Goal: Find specific page/section: Find specific page/section

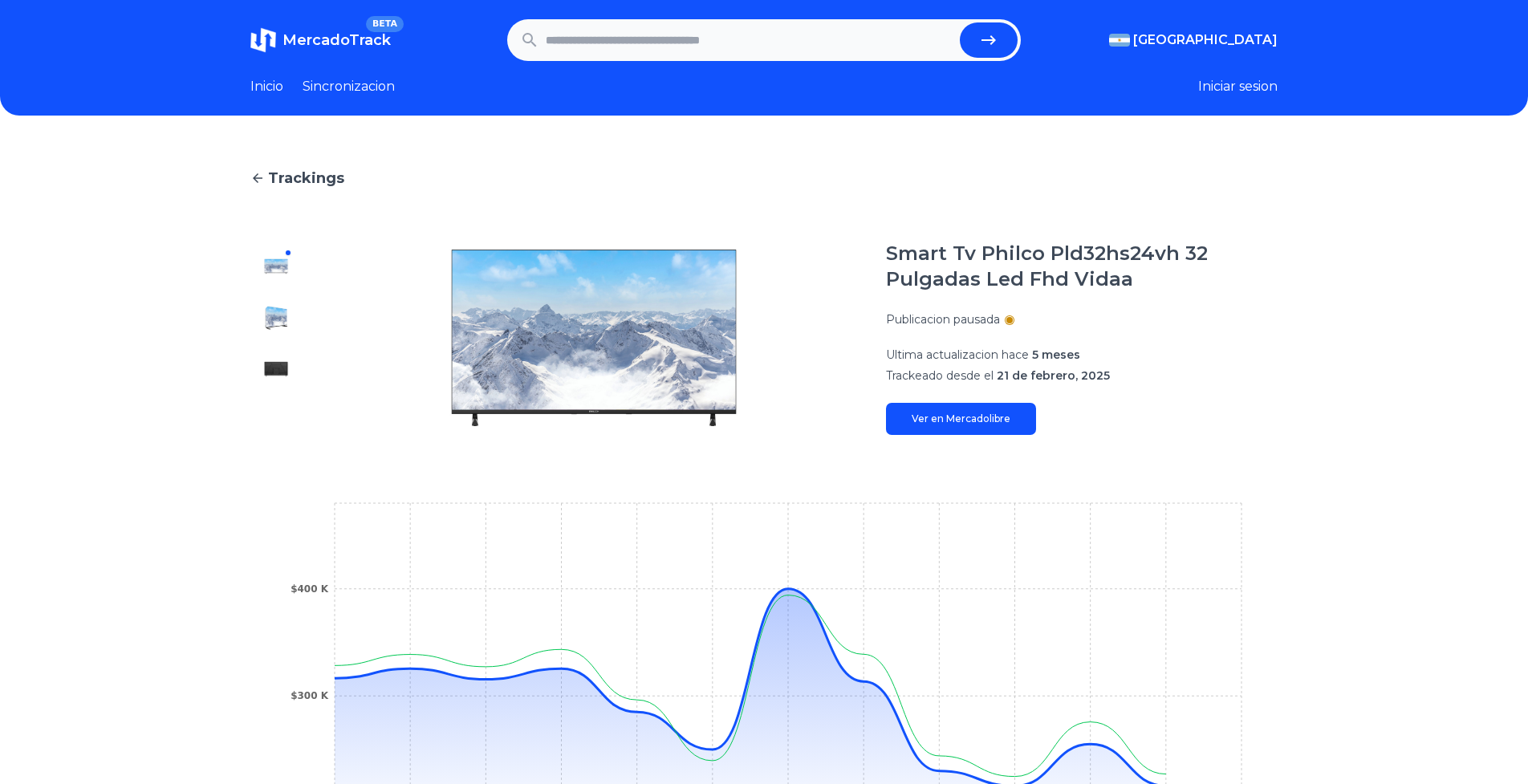
click at [249, 83] on header "MercadoTrack BETA [GEOGRAPHIC_DATA] [GEOGRAPHIC_DATA] [GEOGRAPHIC_DATA] [GEOGRA…" at bounding box center [764, 57] width 1528 height 115
click at [1256, 90] on button "Iniciar sesion" at bounding box center [1238, 86] width 79 height 19
click at [284, 82] on link "Inicio" at bounding box center [267, 86] width 33 height 19
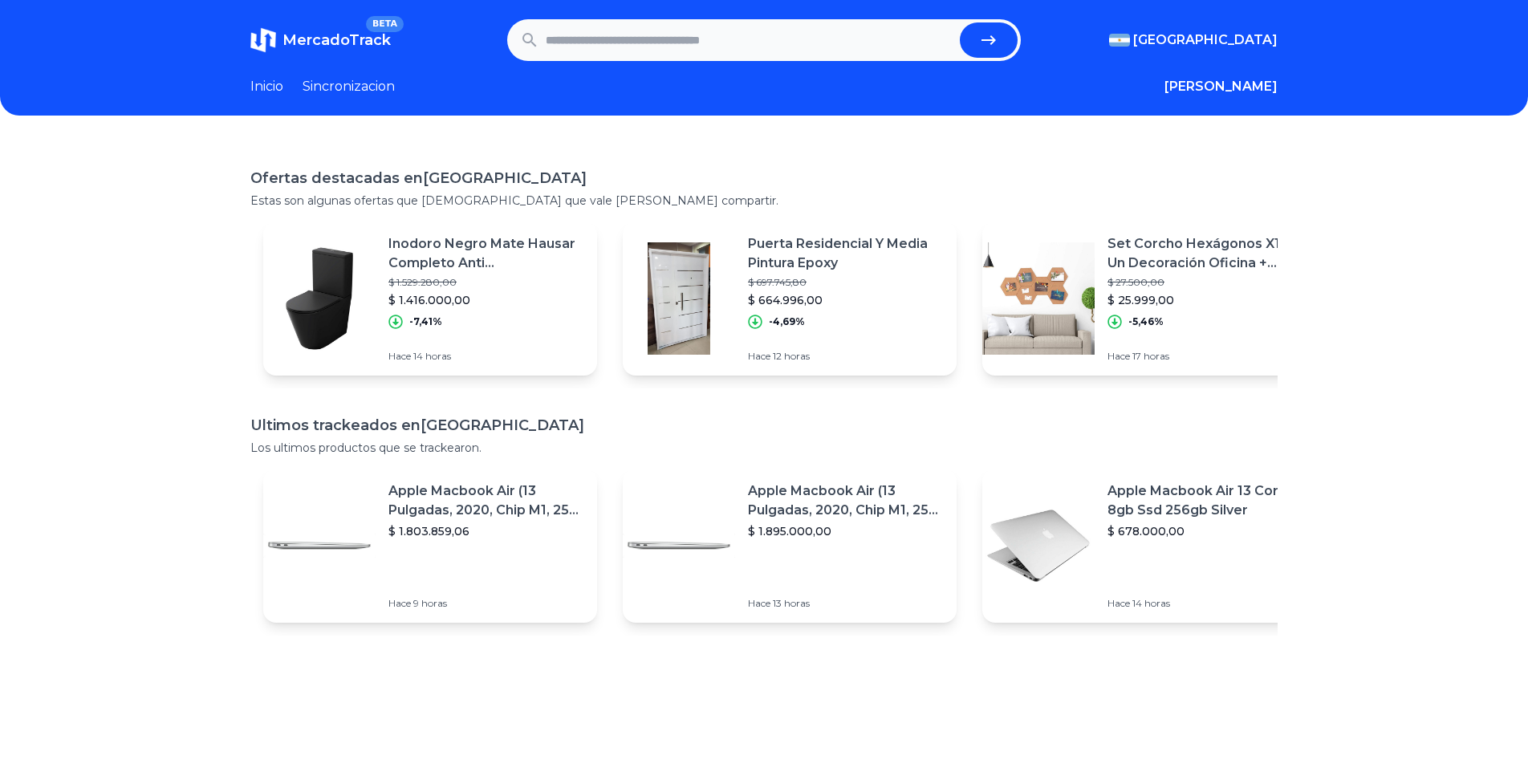
click at [677, 40] on input "text" at bounding box center [749, 40] width 407 height 35
click at [352, 87] on link "Sincronizacion" at bounding box center [348, 86] width 92 height 19
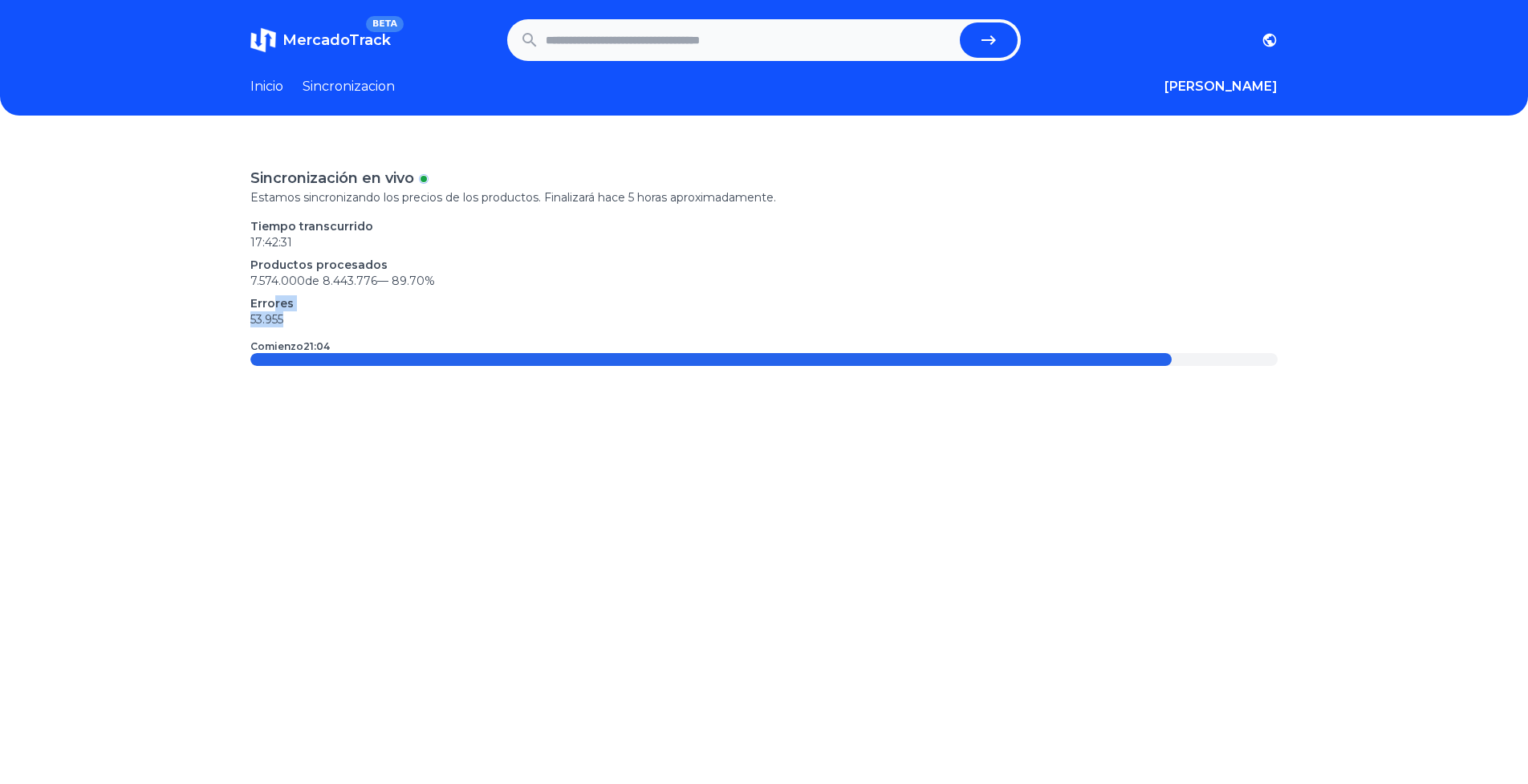
drag, startPoint x: 278, startPoint y: 310, endPoint x: 299, endPoint y: 323, distance: 24.7
click at [299, 323] on div "Errores 53.955" at bounding box center [764, 311] width 1027 height 32
click at [734, 298] on p "Errores" at bounding box center [764, 303] width 1027 height 16
click at [270, 78] on link "Inicio" at bounding box center [267, 86] width 33 height 19
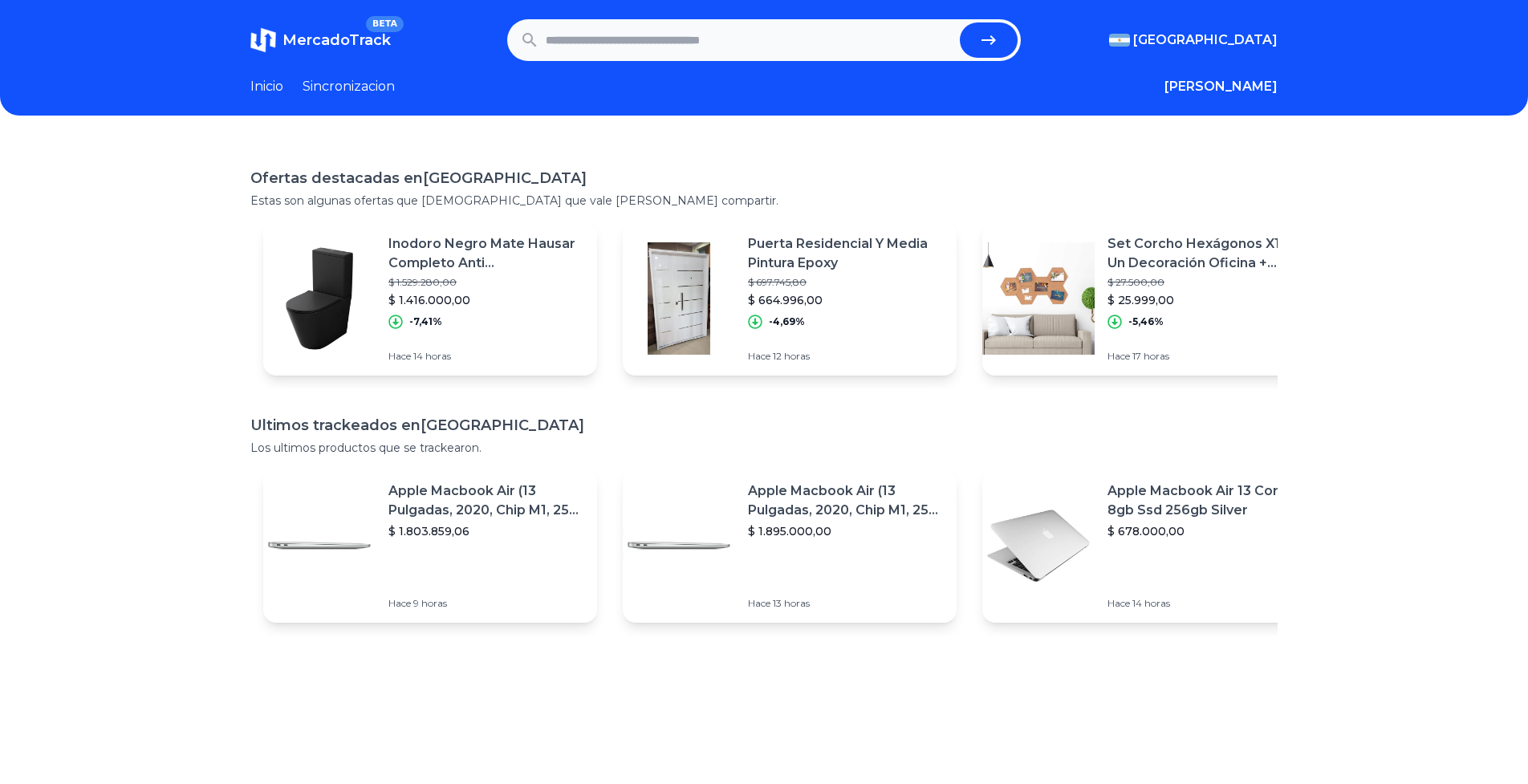
click at [372, 187] on h1 "Ofertas destacadas en Argentina" at bounding box center [764, 178] width 1027 height 22
click at [379, 199] on p "Estas son algunas ofertas que creemos que vale la pena compartir." at bounding box center [764, 199] width 1027 height 16
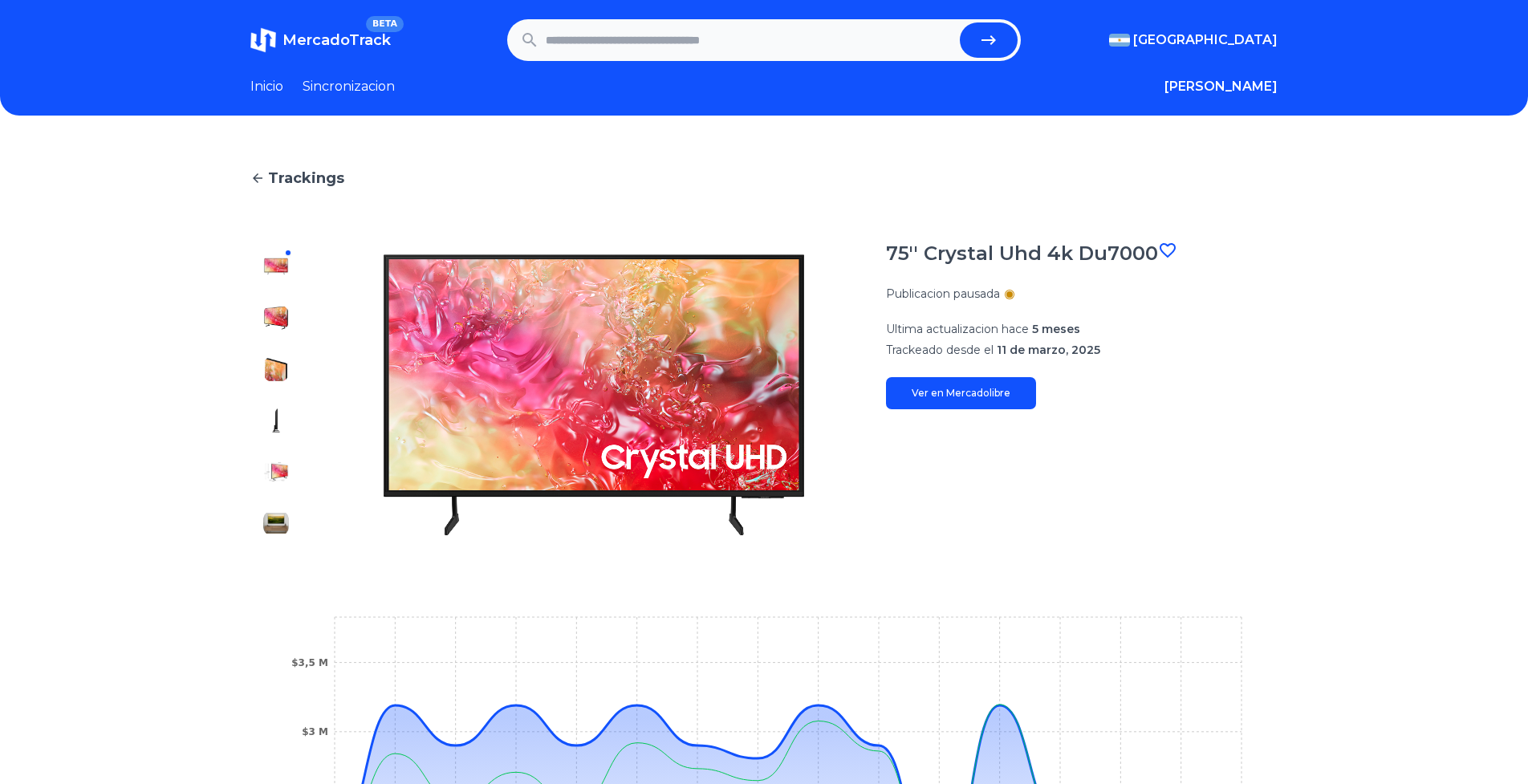
scroll to position [289, 0]
